Goal: Task Accomplishment & Management: Complete application form

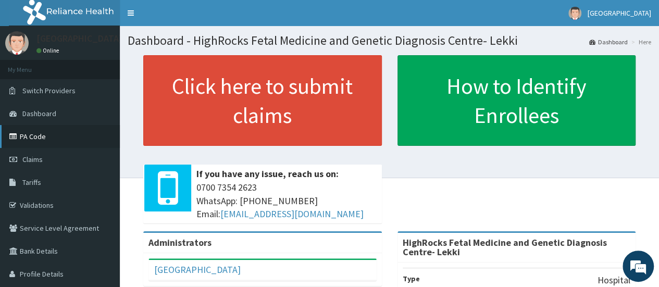
click at [81, 132] on link "PA Code" at bounding box center [60, 136] width 120 height 23
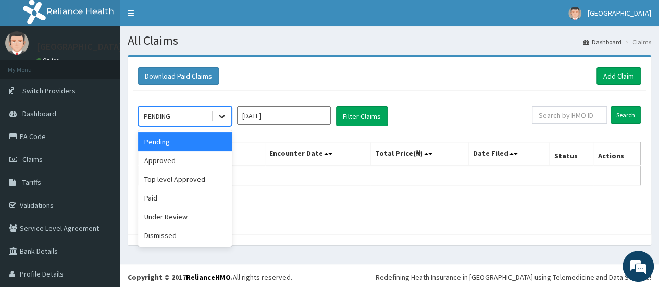
click at [224, 116] on icon at bounding box center [222, 117] width 6 height 4
click at [341, 223] on div "option Pending focused, 1 of 6. 6 results available. Use Up and Down to choose …" at bounding box center [389, 160] width 513 height 139
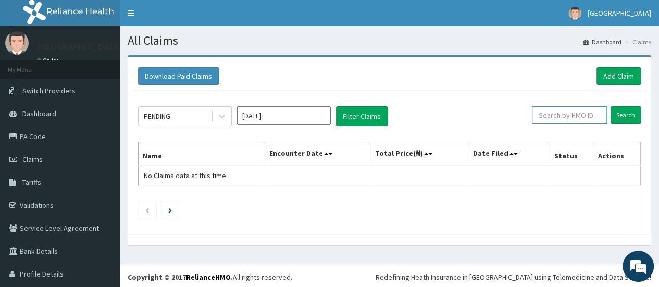
click at [561, 117] on input "text" at bounding box center [569, 115] width 75 height 18
type input "b"
click at [76, 274] on link "Profile Details" at bounding box center [60, 274] width 120 height 23
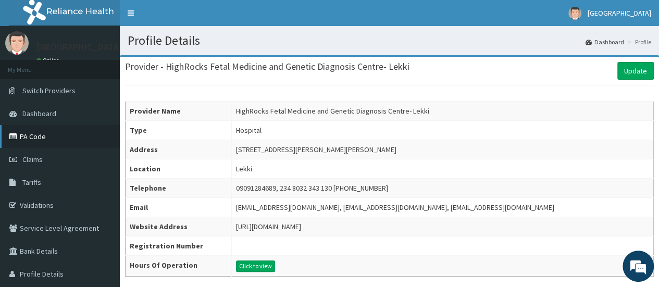
click at [43, 140] on link "PA Code" at bounding box center [60, 136] width 120 height 23
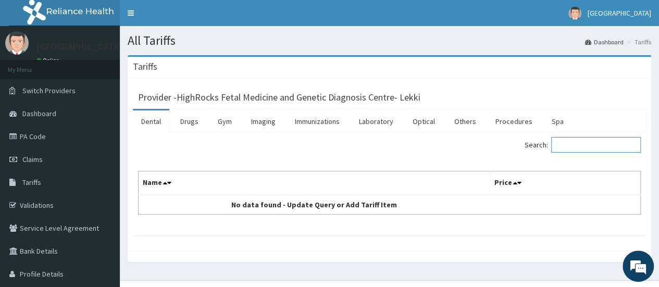
click at [561, 143] on input "Search:" at bounding box center [597, 145] width 90 height 16
type input "1"
type input "BPO/10092/A"
click at [287, 117] on link "Immunizations" at bounding box center [318, 122] width 62 height 22
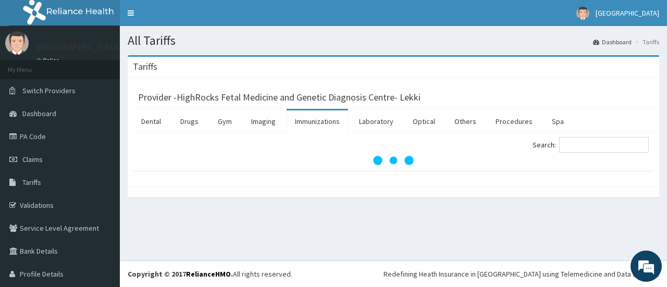
click at [287, 117] on link "Immunizations" at bounding box center [318, 122] width 62 height 22
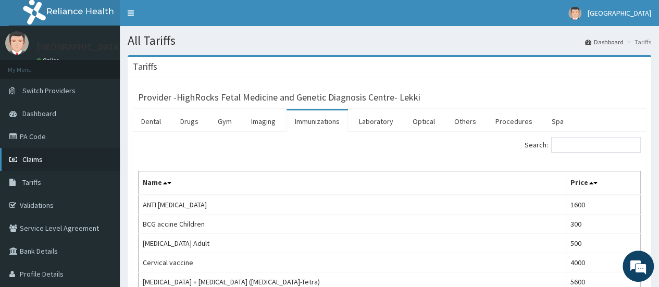
click at [40, 157] on span "Claims" at bounding box center [32, 159] width 20 height 9
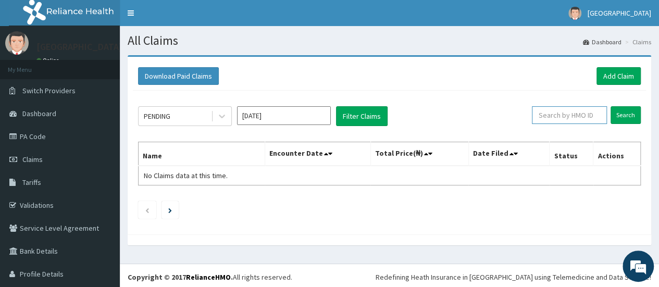
click at [561, 112] on input "text" at bounding box center [569, 115] width 75 height 18
type input "BPO/10092/A"
click at [619, 114] on input "Search" at bounding box center [626, 115] width 30 height 18
click at [607, 72] on link "Add Claim" at bounding box center [619, 76] width 44 height 18
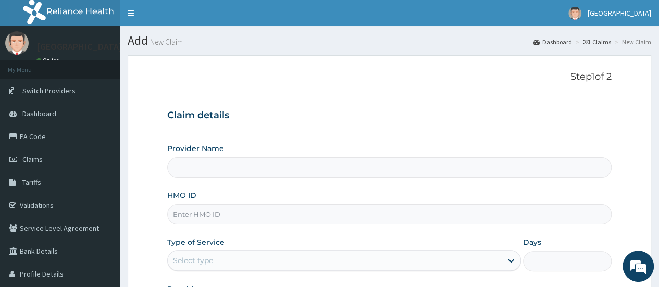
type input "HighRocks Fetal Medicine and Genetic Diagnosis Centre- Lekki"
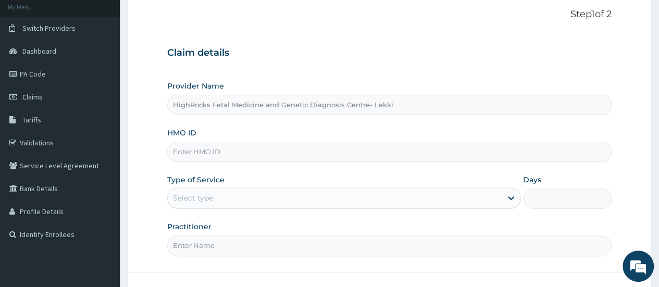
click at [190, 151] on input "HMO ID" at bounding box center [389, 152] width 445 height 20
type input "BPO/10092/A"
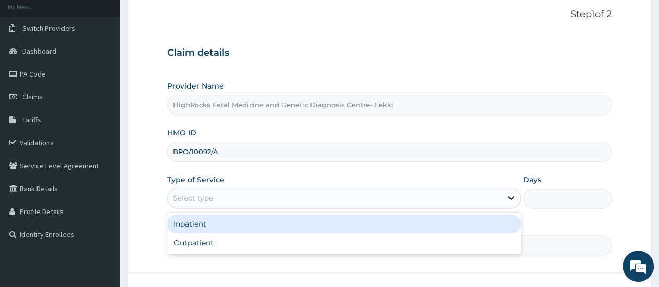
click at [512, 198] on icon at bounding box center [511, 199] width 6 height 4
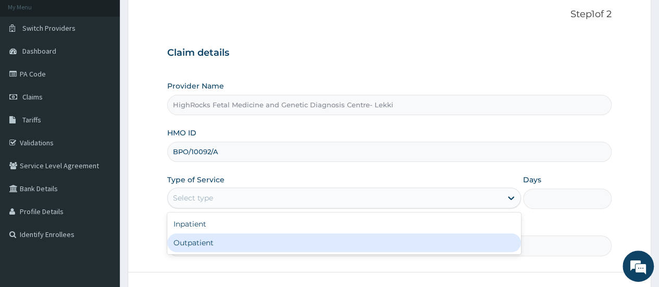
click at [432, 247] on div "Outpatient" at bounding box center [344, 243] width 354 height 19
type input "1"
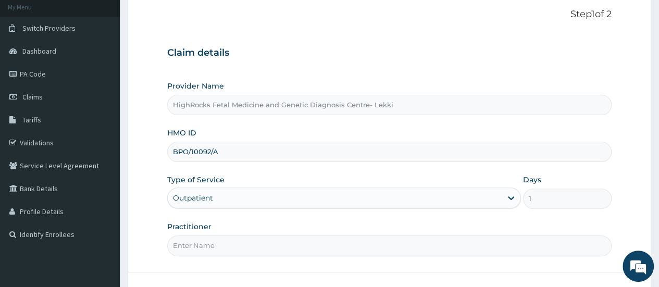
click at [202, 244] on input "Practitioner" at bounding box center [389, 246] width 445 height 20
type input "Dr Oloyede"
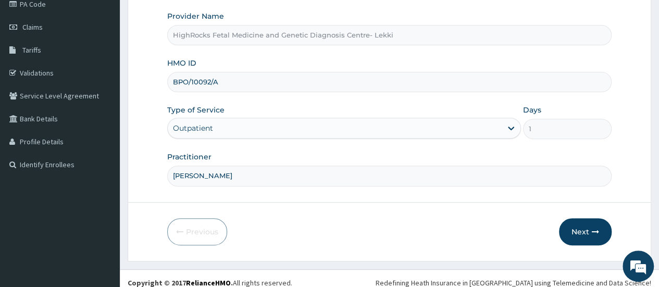
scroll to position [139, 0]
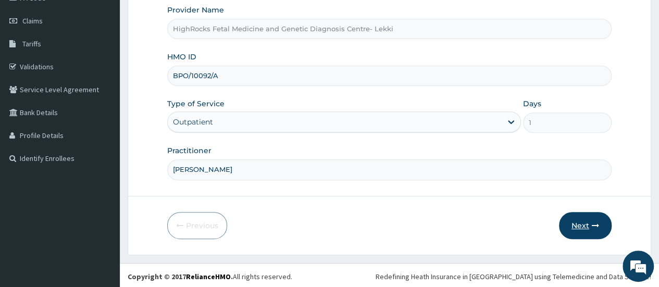
click at [583, 224] on button "Next" at bounding box center [585, 225] width 53 height 27
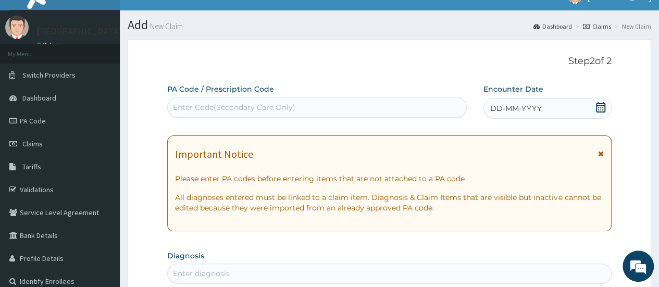
scroll to position [0, 0]
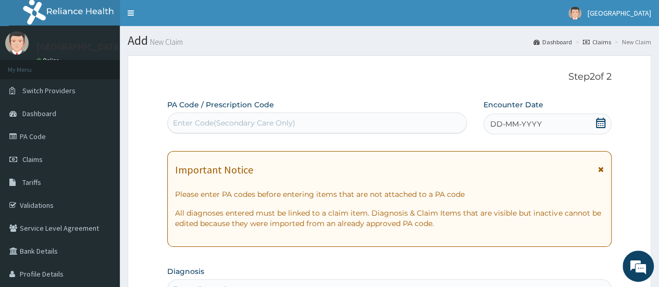
click at [188, 121] on div "Enter Code(Secondary Care Only)" at bounding box center [234, 123] width 123 height 10
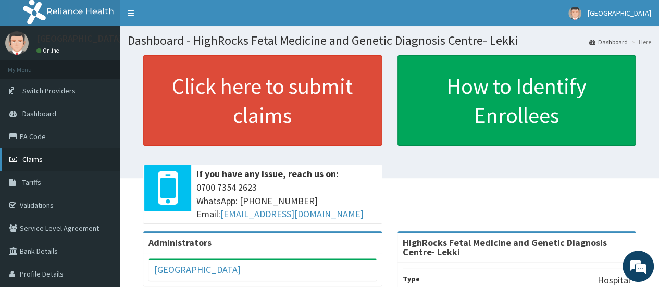
click at [49, 157] on link "Claims" at bounding box center [60, 159] width 120 height 23
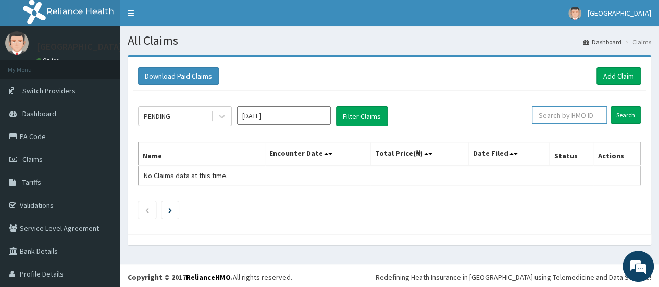
click at [557, 119] on input "text" at bounding box center [569, 115] width 75 height 18
type input "BPO/10092/A"
click at [618, 114] on input "Search" at bounding box center [626, 115] width 30 height 18
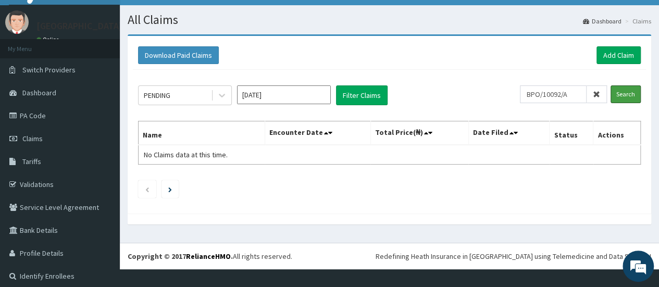
scroll to position [24, 0]
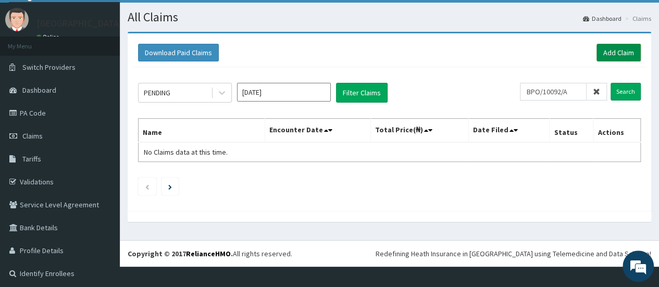
click at [610, 46] on link "Add Claim" at bounding box center [619, 53] width 44 height 18
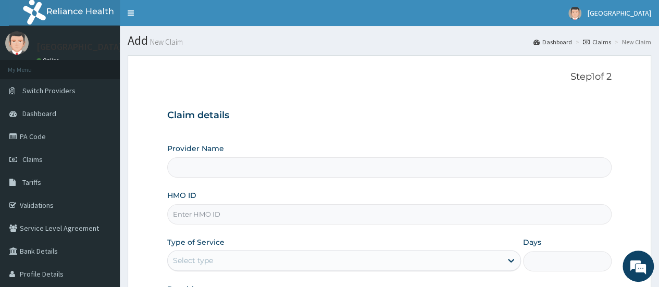
type input "HighRocks Fetal Medicine and Genetic Diagnosis Centre- Lekki"
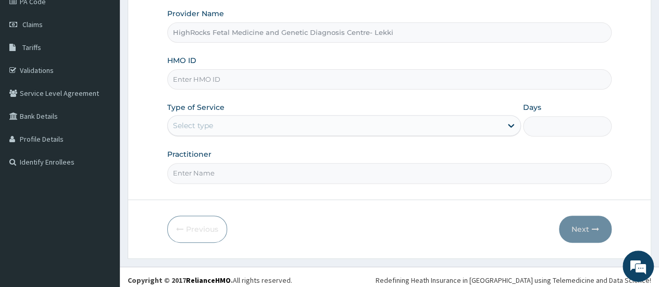
scroll to position [139, 0]
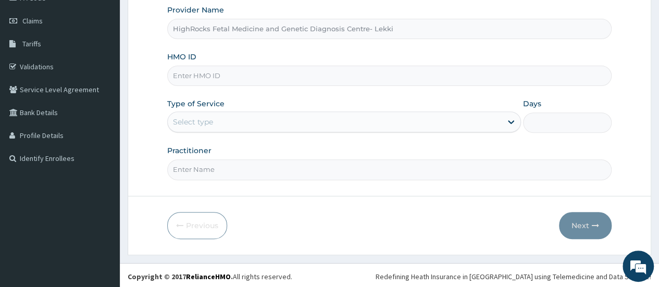
click at [186, 78] on input "HMO ID" at bounding box center [389, 76] width 445 height 20
type input "BPO/10092/A"
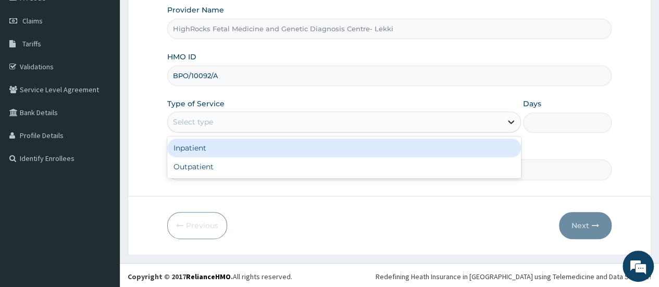
click at [510, 120] on icon at bounding box center [511, 122] width 10 height 10
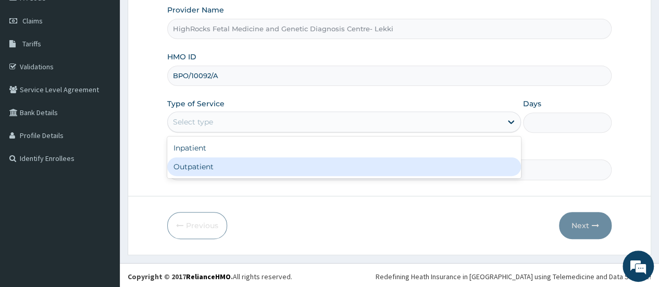
click at [466, 161] on div "Outpatient" at bounding box center [344, 166] width 354 height 19
type input "1"
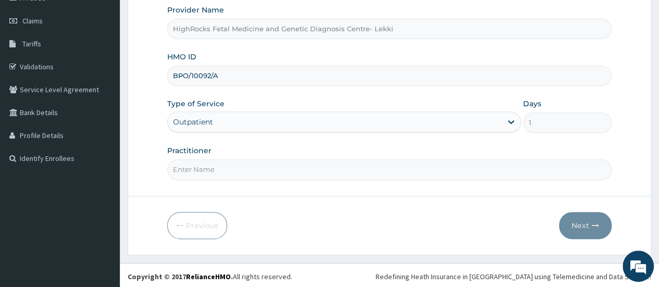
click at [401, 169] on input "Practitioner" at bounding box center [389, 170] width 445 height 20
type input "Dr Oloyede"
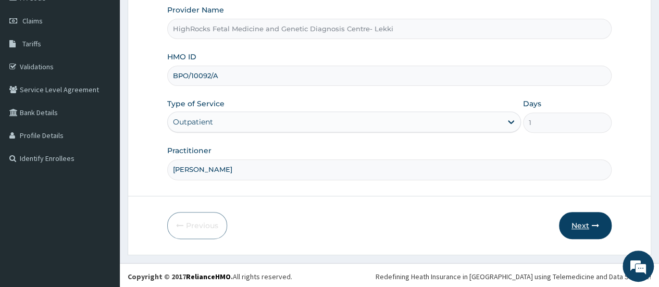
click at [592, 226] on icon "button" at bounding box center [595, 225] width 7 height 7
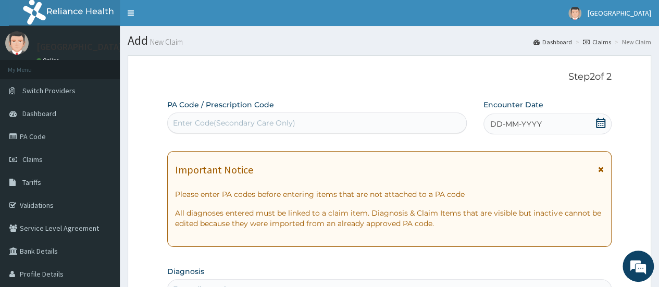
click at [492, 124] on span "DD-MM-YYYY" at bounding box center [517, 124] width 52 height 10
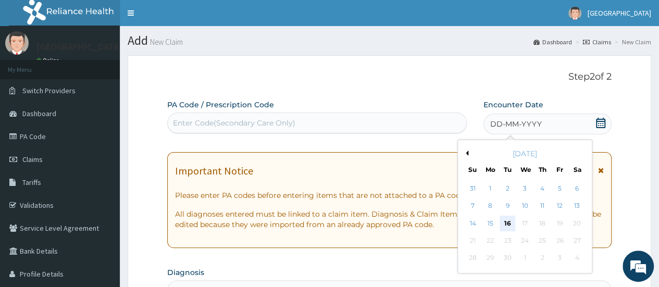
click at [505, 221] on div "16" at bounding box center [508, 224] width 16 height 16
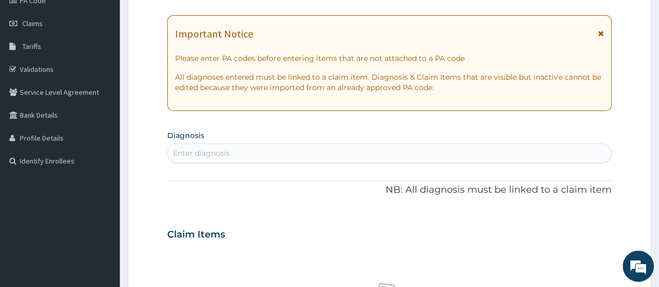
scroll to position [146, 0]
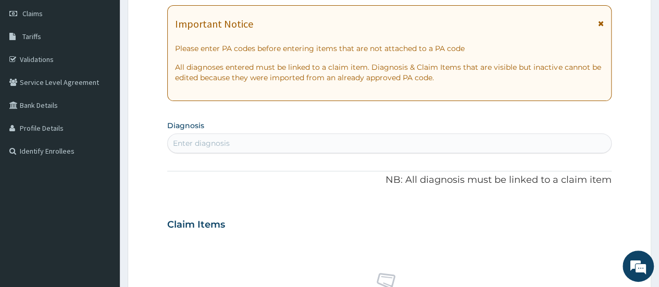
click at [201, 139] on div "Enter diagnosis" at bounding box center [201, 143] width 57 height 10
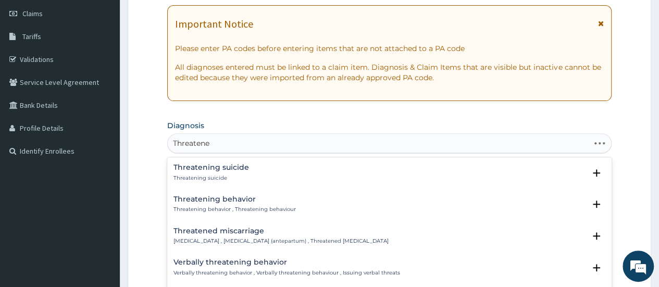
type input "Threatened"
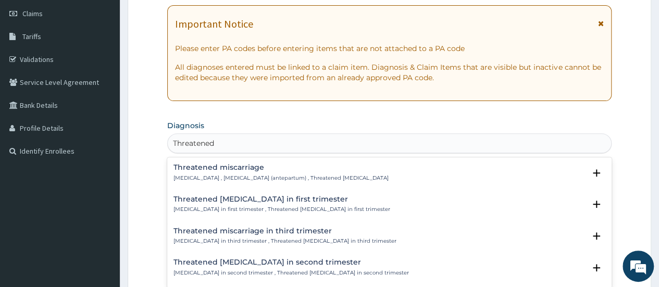
click at [220, 175] on p "Threatened abortion , Threatened abortion (antepartum) , Threatened miscarriage" at bounding box center [281, 178] width 215 height 7
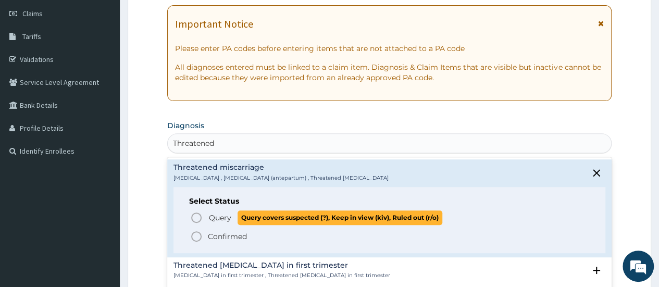
click at [199, 213] on circle "status option query" at bounding box center [196, 217] width 9 height 9
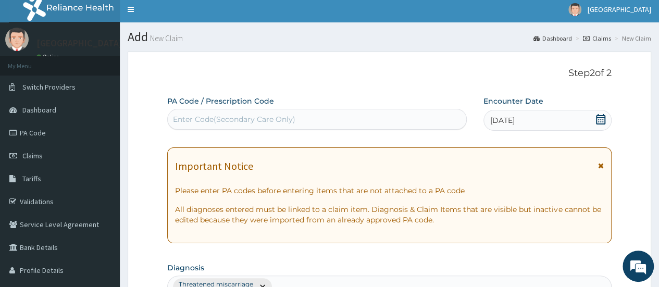
scroll to position [0, 0]
